Goal: Find specific page/section: Find specific page/section

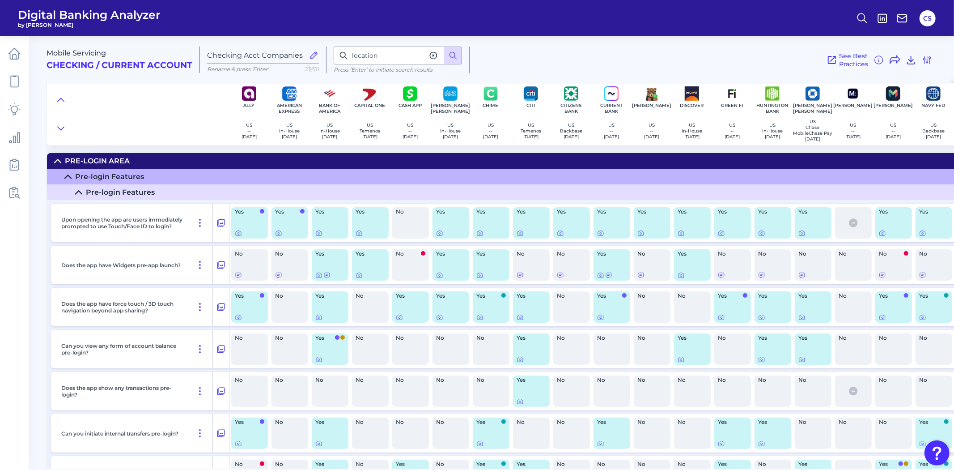
scroll to position [12671, 0]
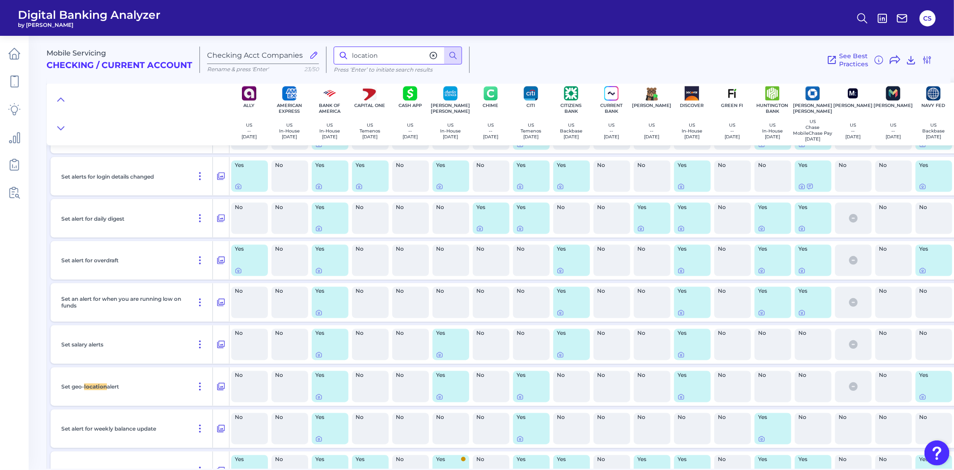
click at [372, 55] on input "location" at bounding box center [398, 56] width 128 height 18
type input "n"
type input "auto"
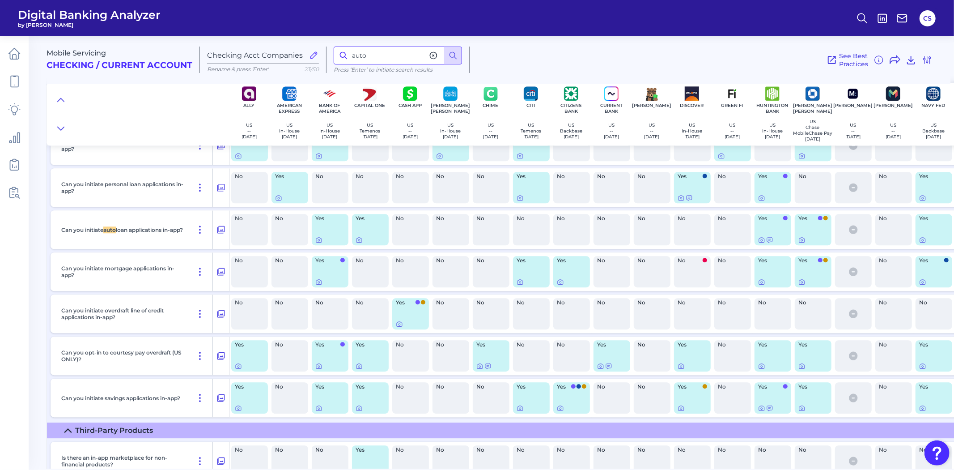
scroll to position [13391, 0]
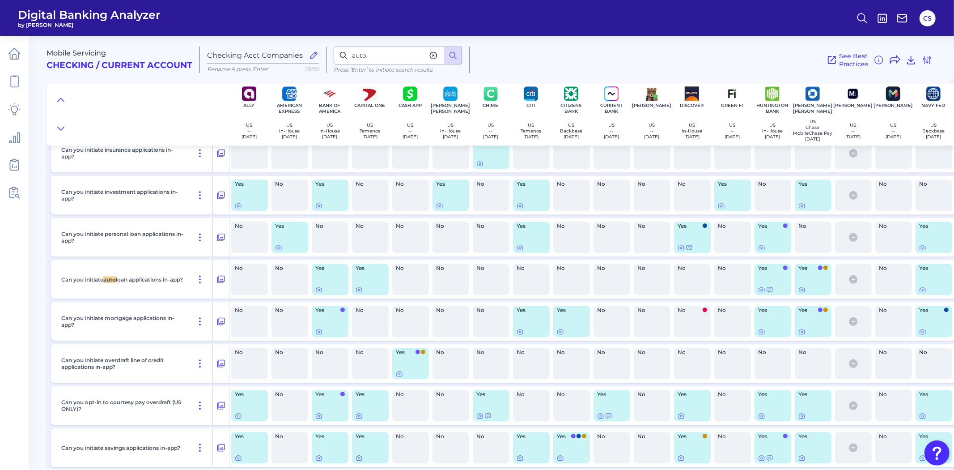
drag, startPoint x: 628, startPoint y: 463, endPoint x: 632, endPoint y: 463, distance: 4.5
click at [632, 463] on div "Product Discovery Is there an in-app product menu? Yes No Yes Yes No Yes No Yes…" at bounding box center [744, 293] width 1394 height 736
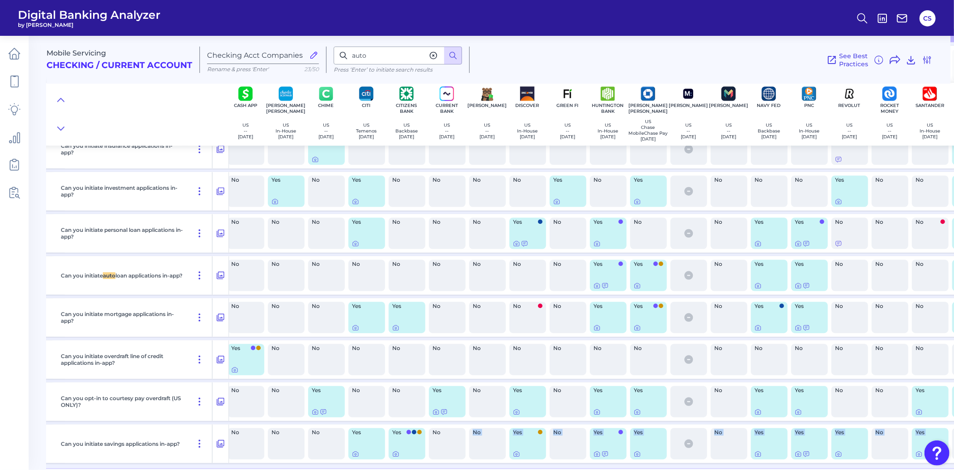
scroll to position [13395, 166]
click at [798, 303] on div at bounding box center [798, 299] width 9 height 9
click at [798, 289] on icon at bounding box center [797, 285] width 7 height 7
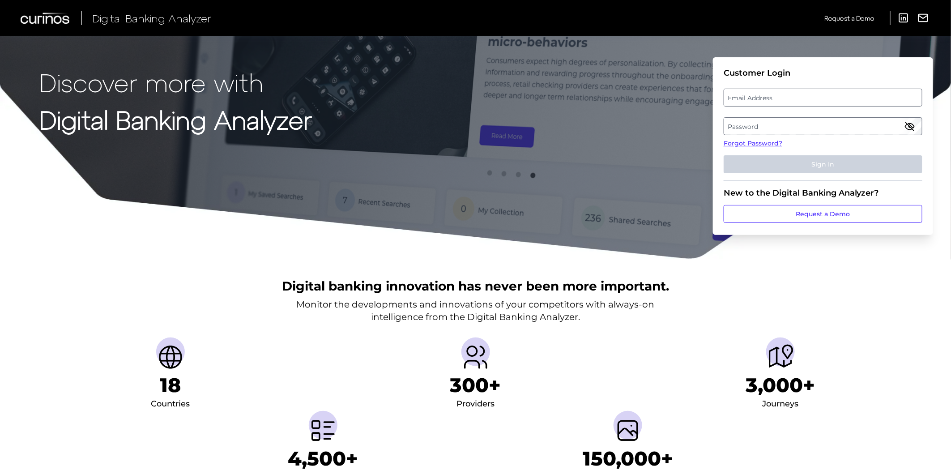
click at [771, 96] on label "Email Address" at bounding box center [822, 97] width 197 height 16
click at [771, 96] on input "email" at bounding box center [822, 98] width 199 height 18
type input "[PERSON_NAME][EMAIL_ADDRESS][PERSON_NAME][PERSON_NAME][DOMAIN_NAME]"
click at [776, 129] on label "Password" at bounding box center [822, 126] width 197 height 16
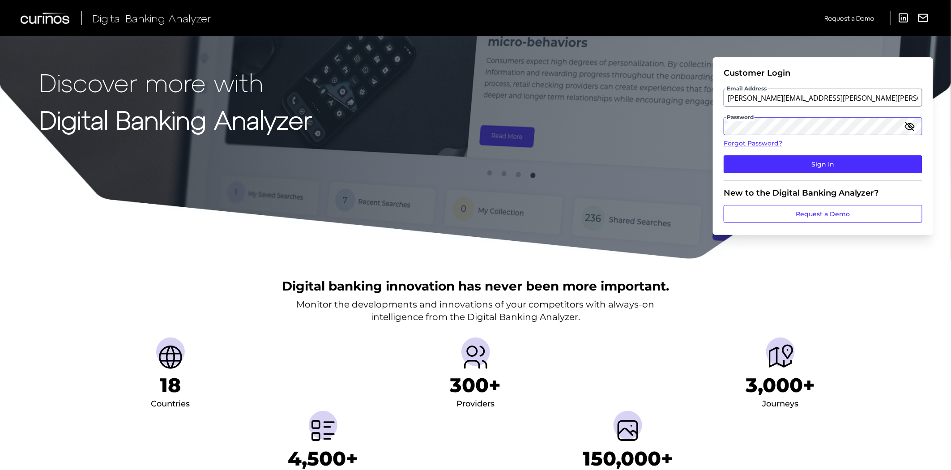
click at [723, 155] on button "Sign In" at bounding box center [822, 164] width 199 height 18
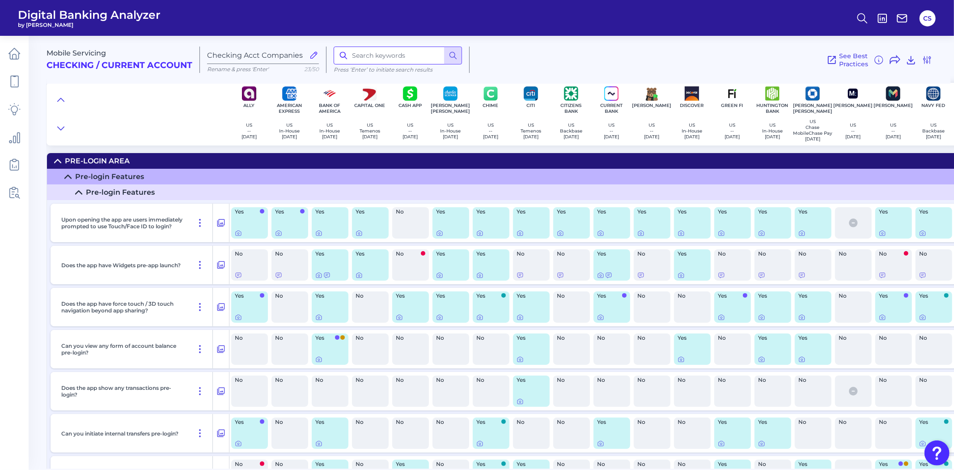
click at [361, 61] on input at bounding box center [398, 56] width 128 height 18
type input "auto"
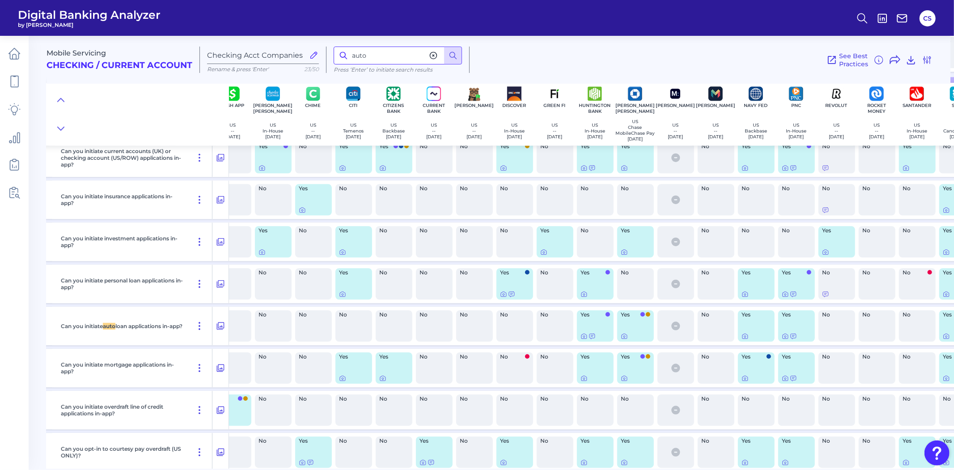
scroll to position [13344, 185]
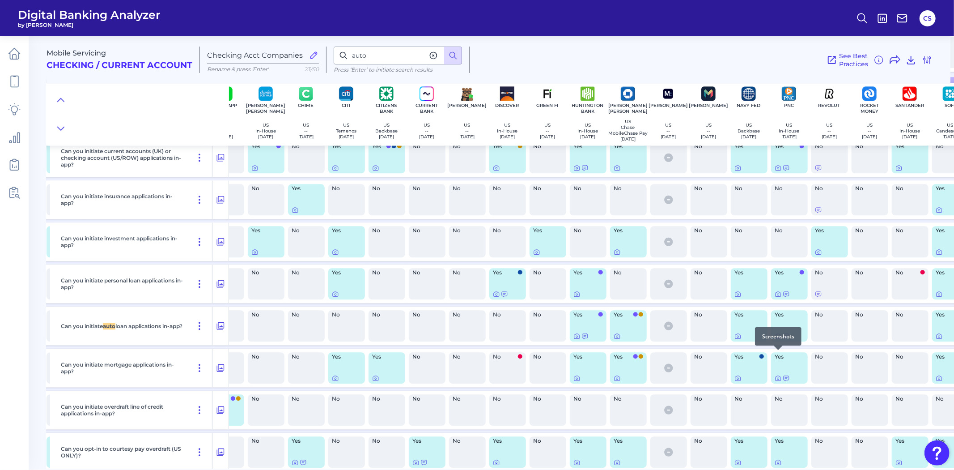
click at [779, 340] on icon at bounding box center [778, 335] width 7 height 7
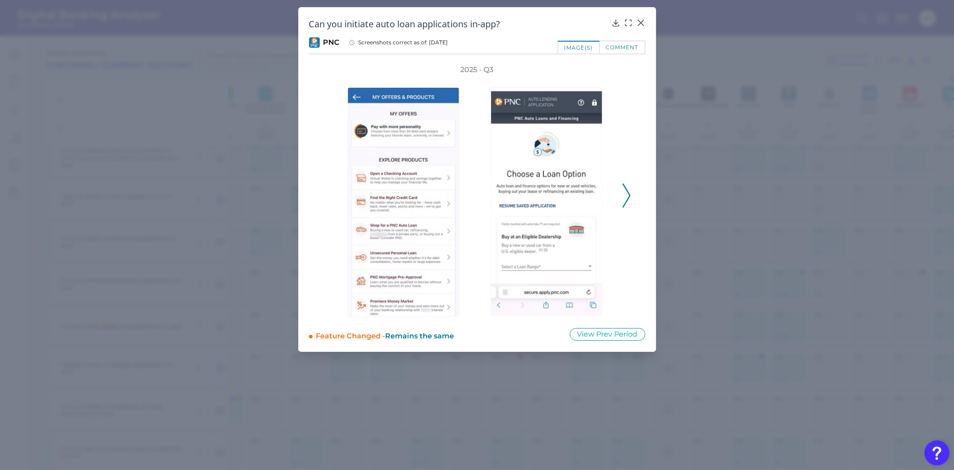
click at [623, 195] on icon at bounding box center [627, 195] width 8 height 24
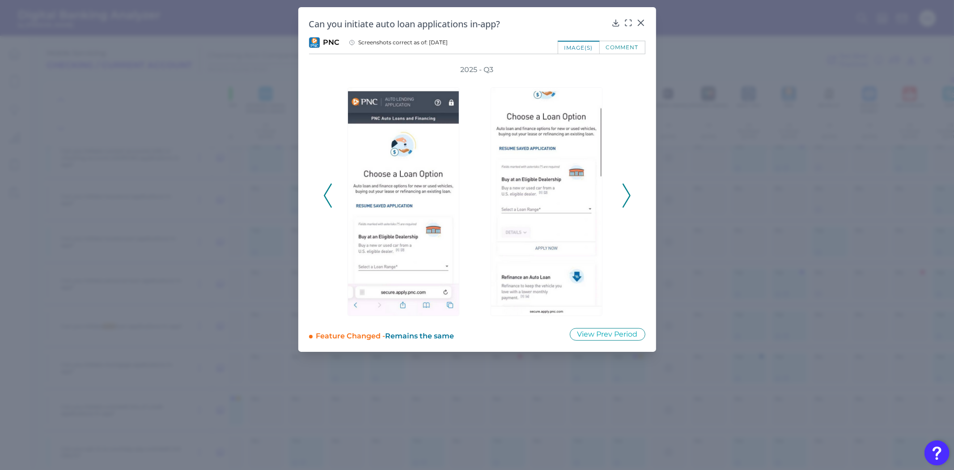
click at [621, 196] on div "2025 - Q3" at bounding box center [477, 191] width 308 height 252
click at [626, 197] on icon at bounding box center [627, 195] width 8 height 24
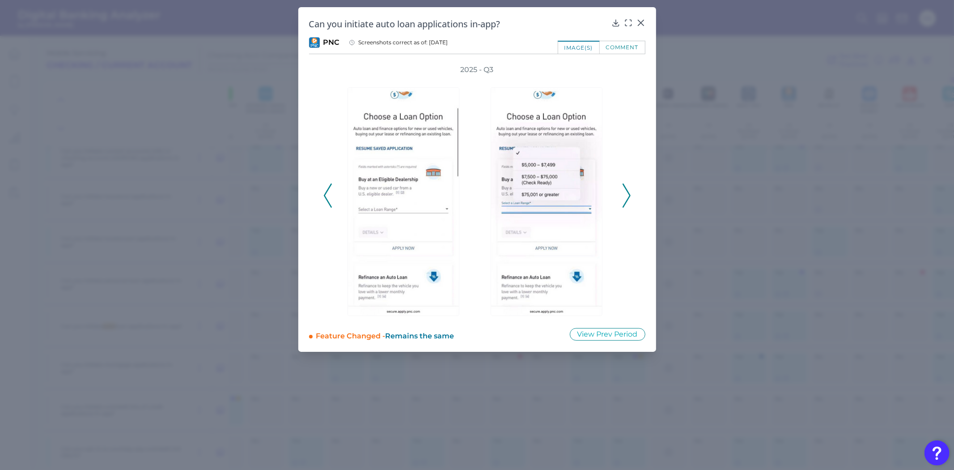
click at [626, 197] on icon at bounding box center [627, 195] width 8 height 24
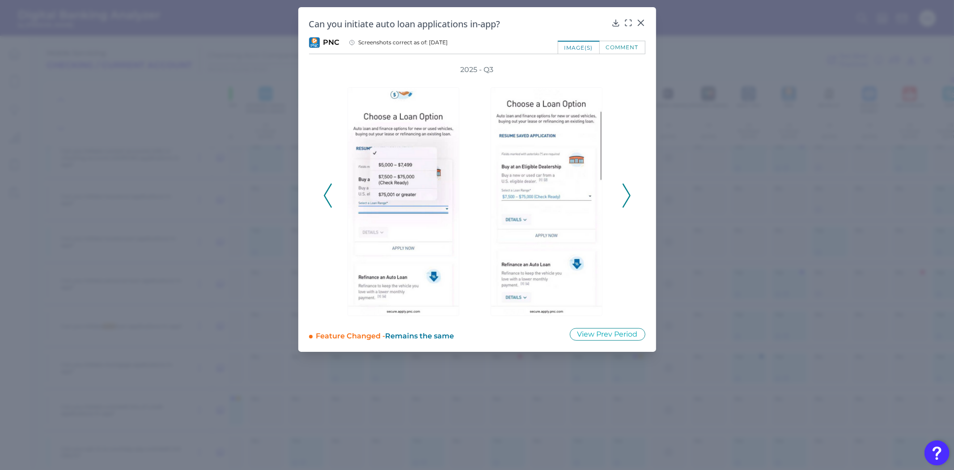
click at [627, 197] on icon at bounding box center [627, 195] width 8 height 24
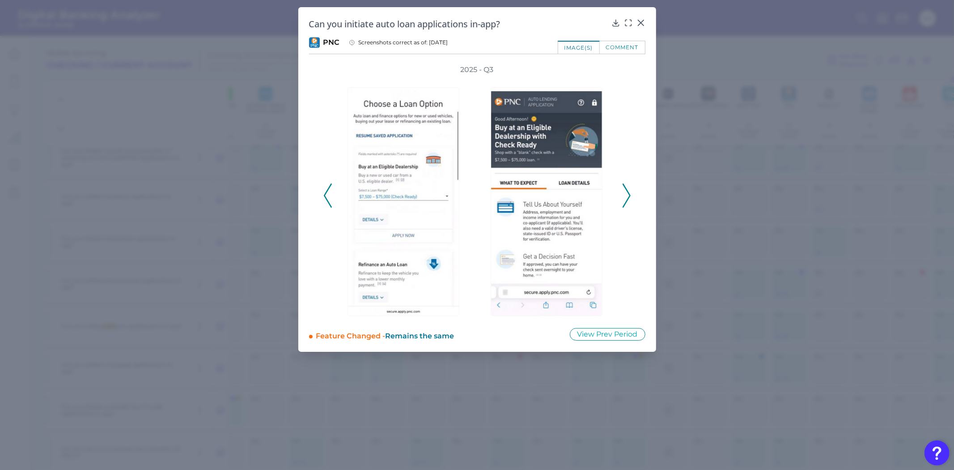
click at [627, 197] on icon at bounding box center [627, 195] width 8 height 24
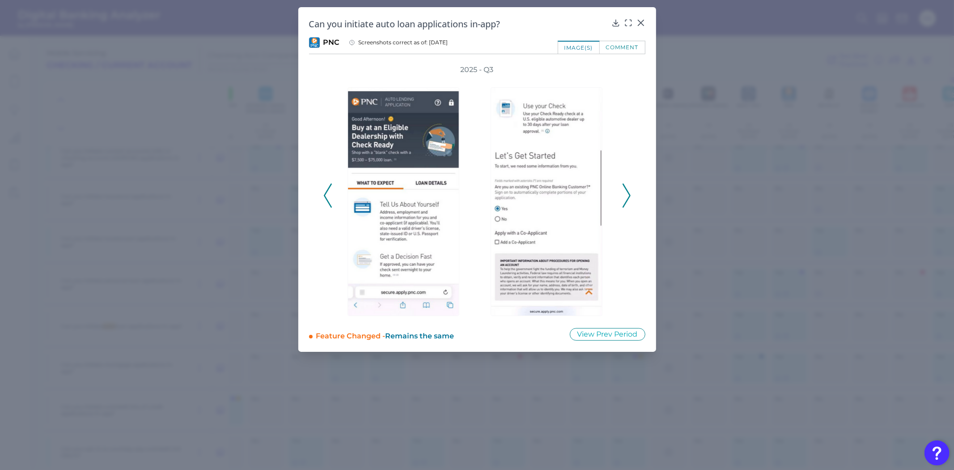
click at [627, 197] on icon at bounding box center [627, 195] width 8 height 24
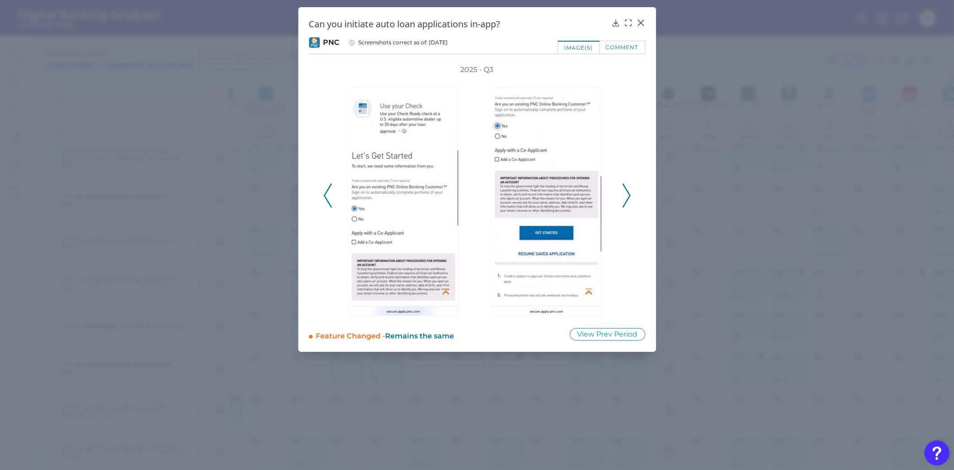
click at [627, 197] on icon at bounding box center [627, 195] width 8 height 24
